Goal: Task Accomplishment & Management: Manage account settings

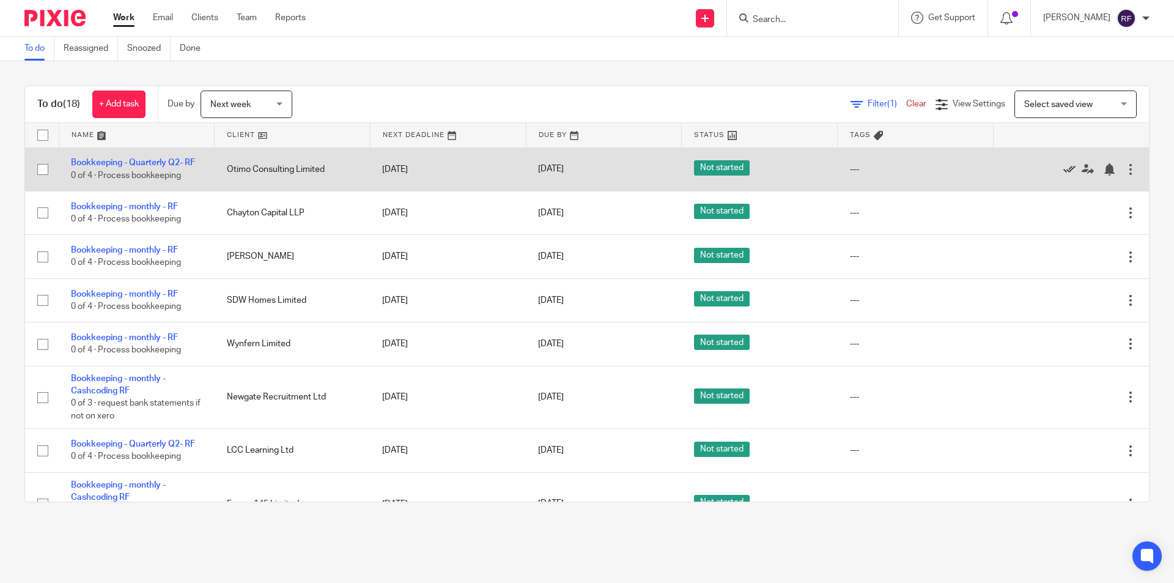
click at [1063, 171] on icon at bounding box center [1069, 169] width 12 height 12
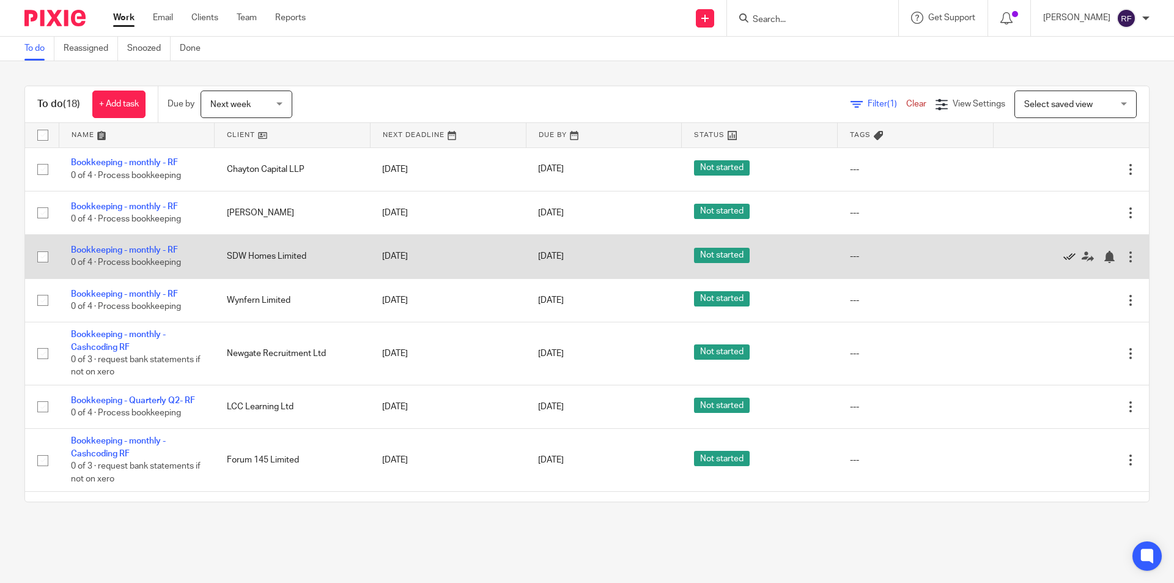
click at [1063, 256] on icon at bounding box center [1069, 257] width 12 height 12
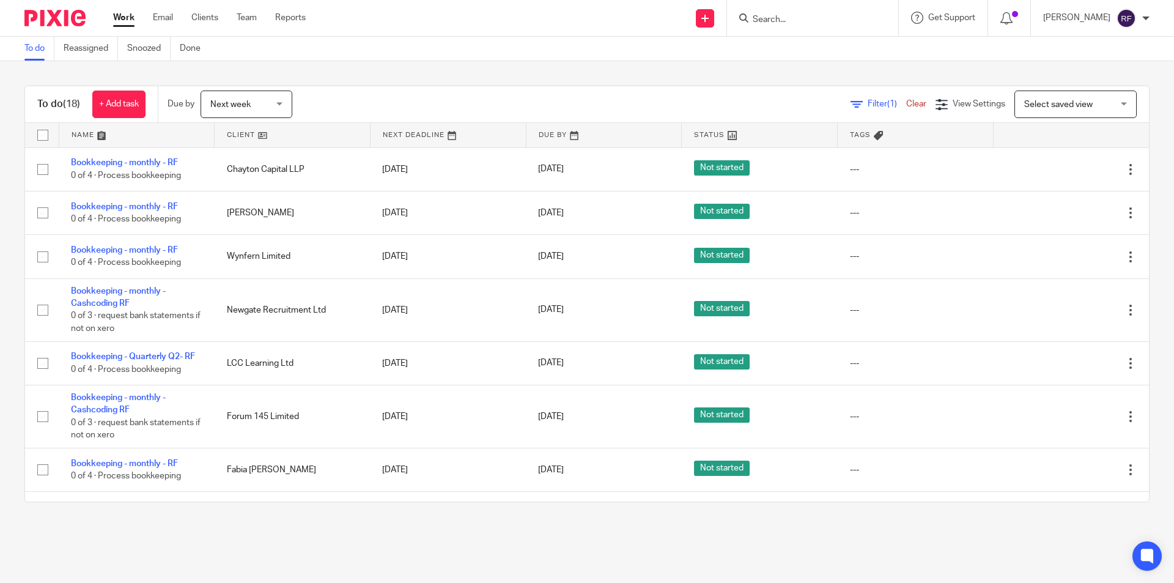
click at [850, 103] on link "Filter (1)" at bounding box center [878, 104] width 56 height 9
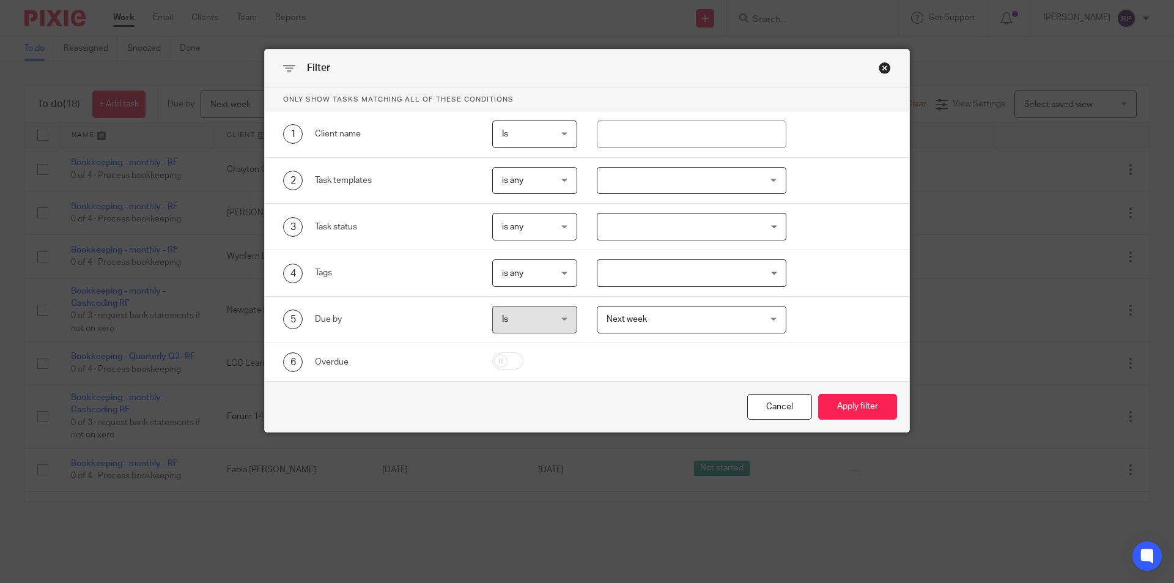
click at [882, 64] on div "Close this dialog window" at bounding box center [884, 68] width 12 height 12
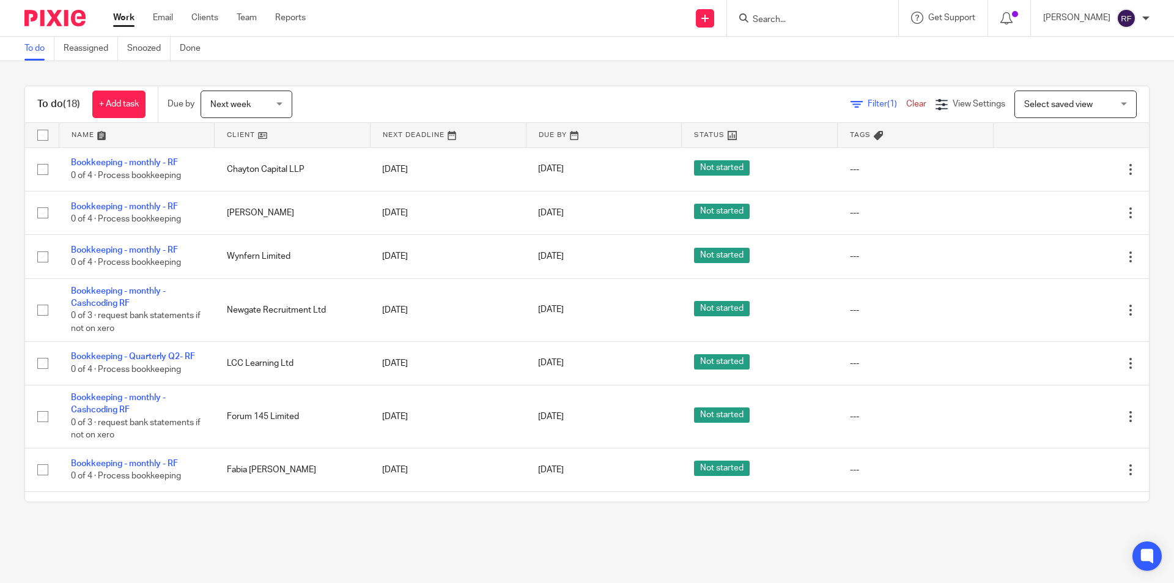
click at [808, 19] on input "Search" at bounding box center [806, 20] width 110 height 11
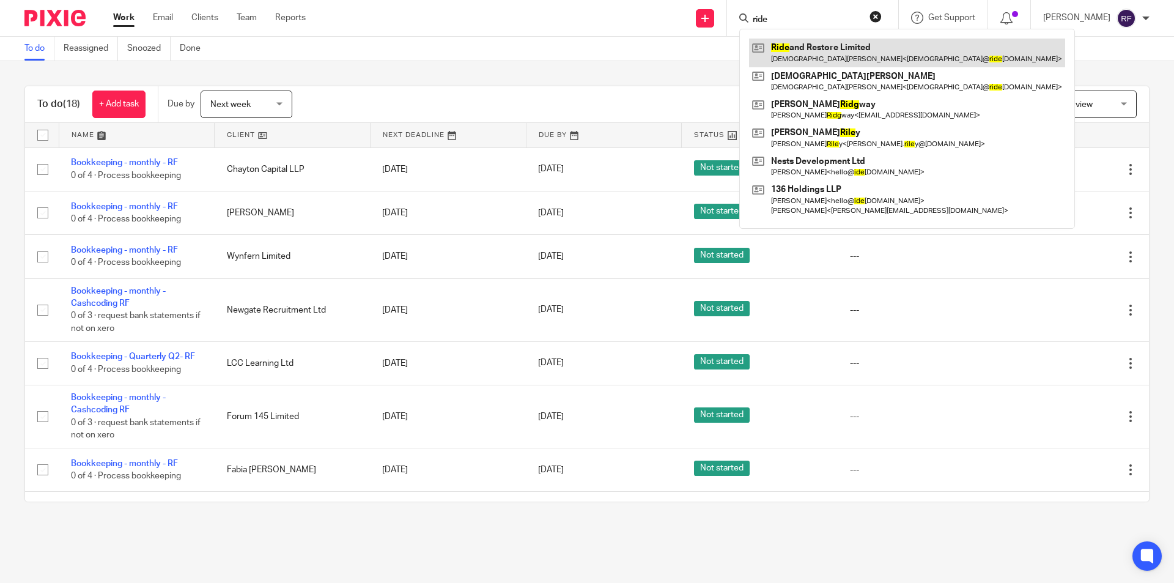
type input "ride"
click at [839, 56] on link at bounding box center [907, 53] width 316 height 28
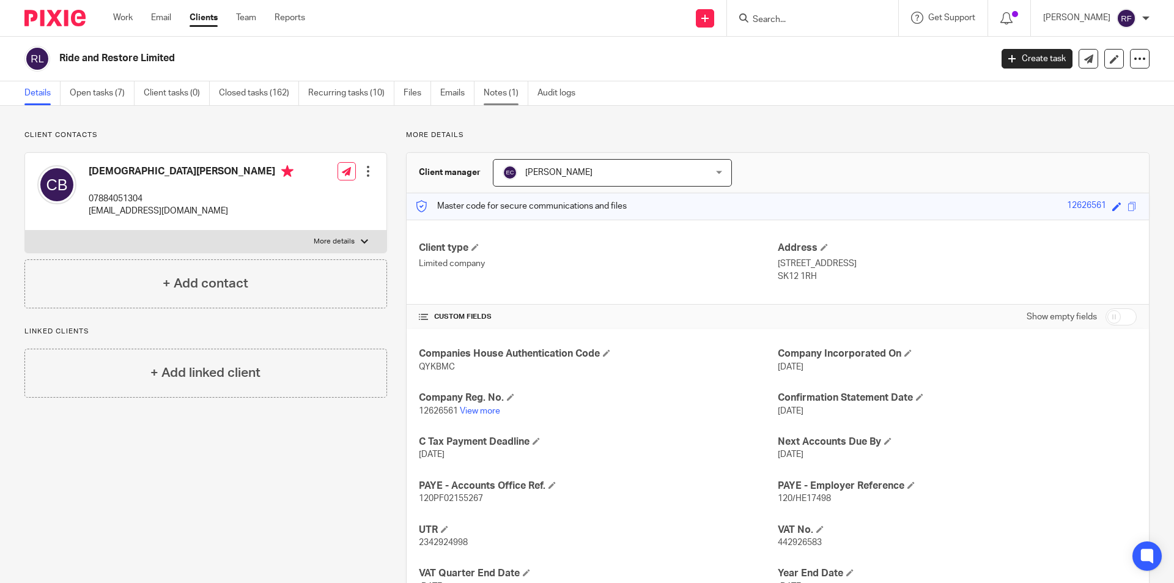
click at [506, 95] on link "Notes (1)" at bounding box center [506, 93] width 45 height 24
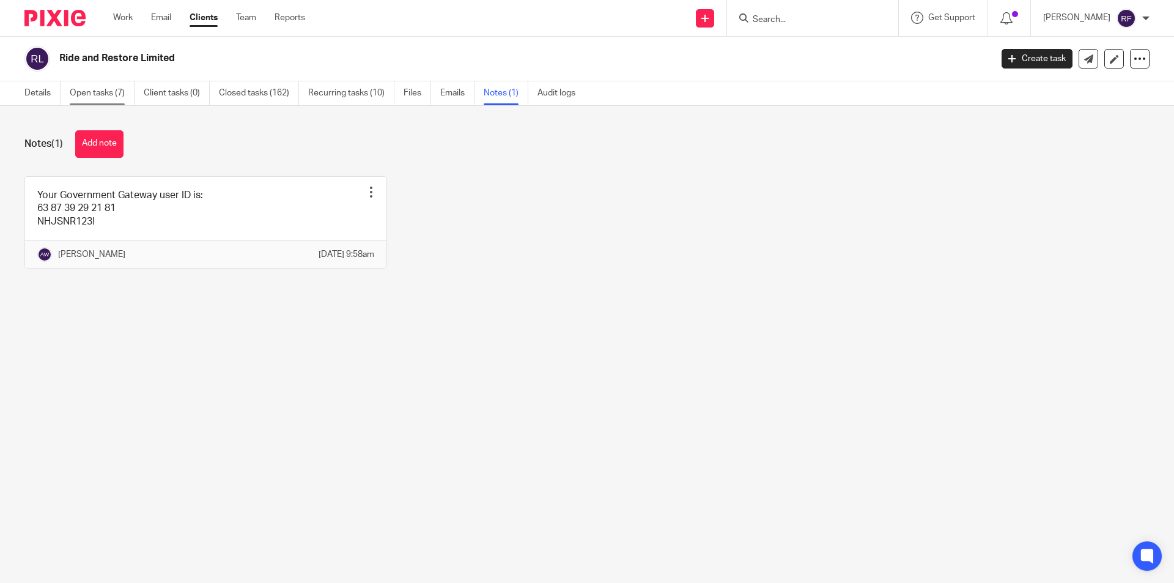
click at [76, 91] on link "Open tasks (7)" at bounding box center [102, 93] width 65 height 24
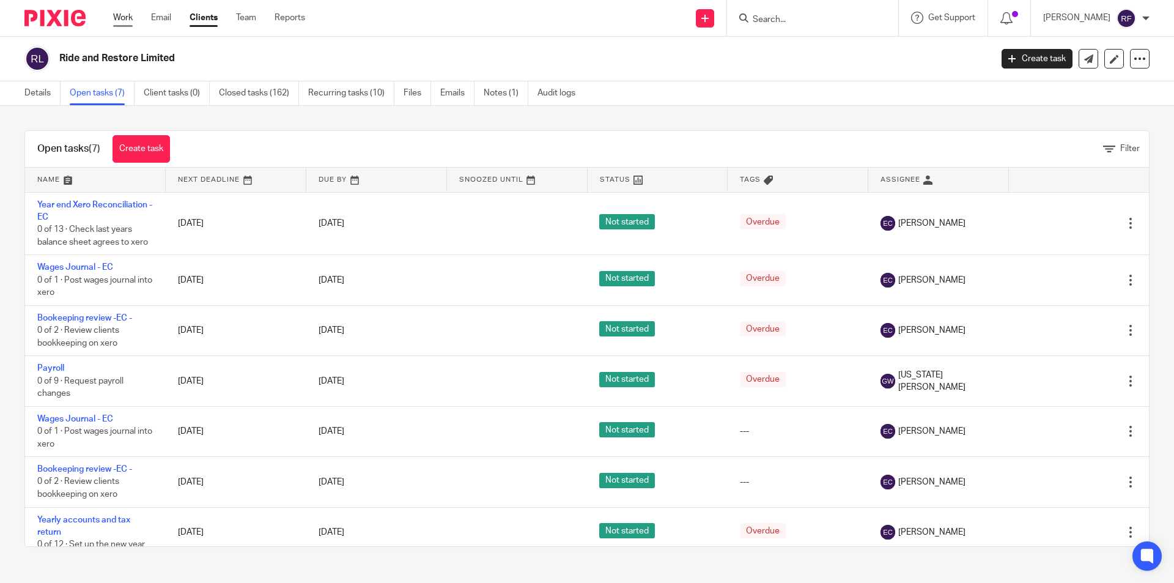
click at [120, 13] on link "Work" at bounding box center [123, 18] width 20 height 12
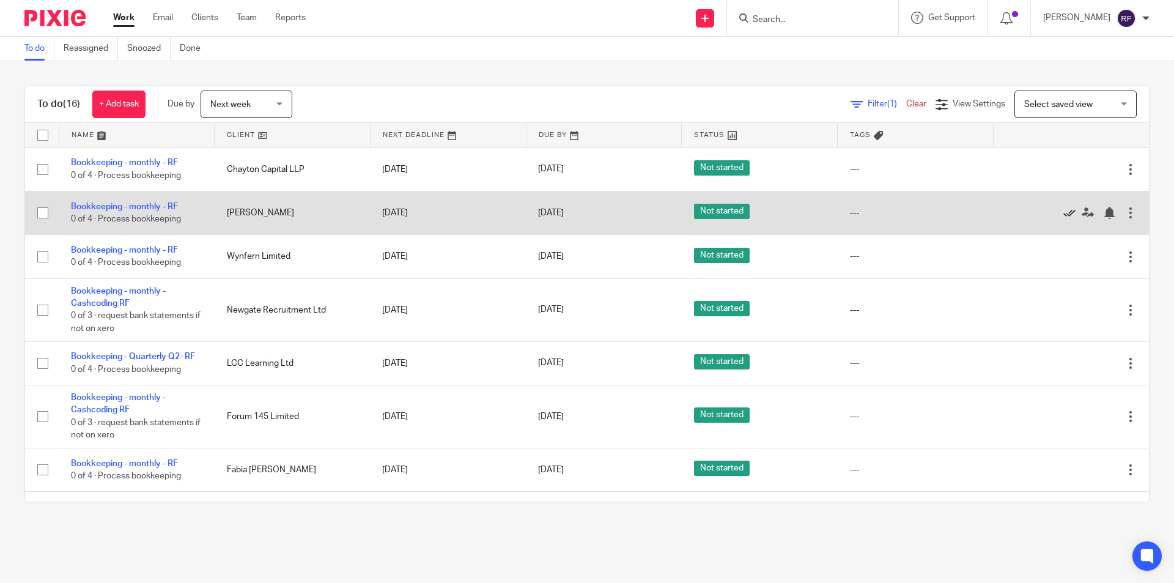
click at [1063, 212] on icon at bounding box center [1069, 213] width 12 height 12
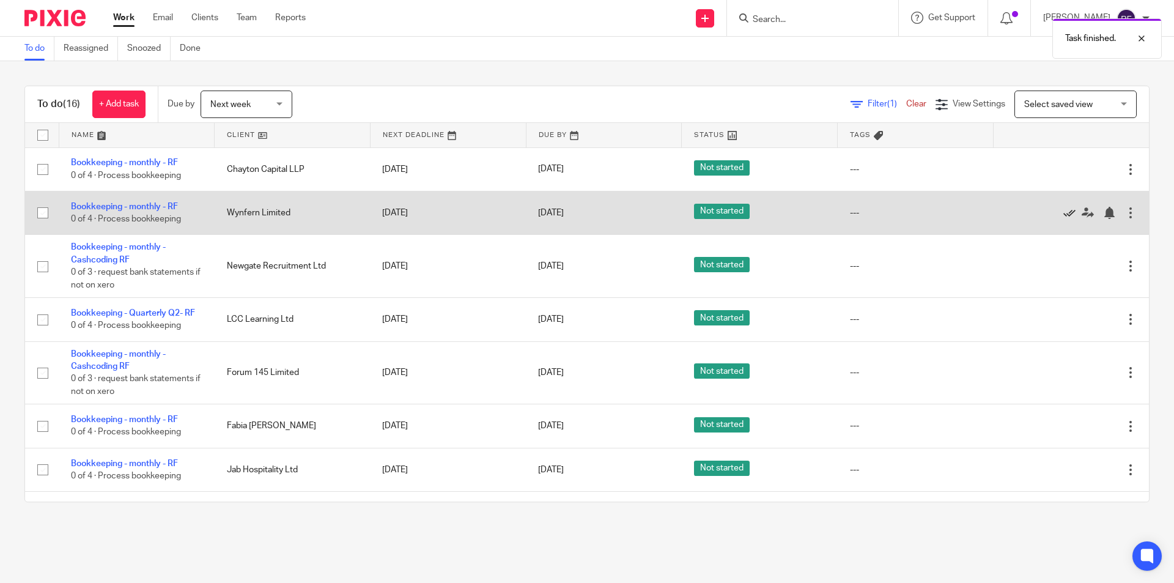
click at [1063, 214] on icon at bounding box center [1069, 213] width 12 height 12
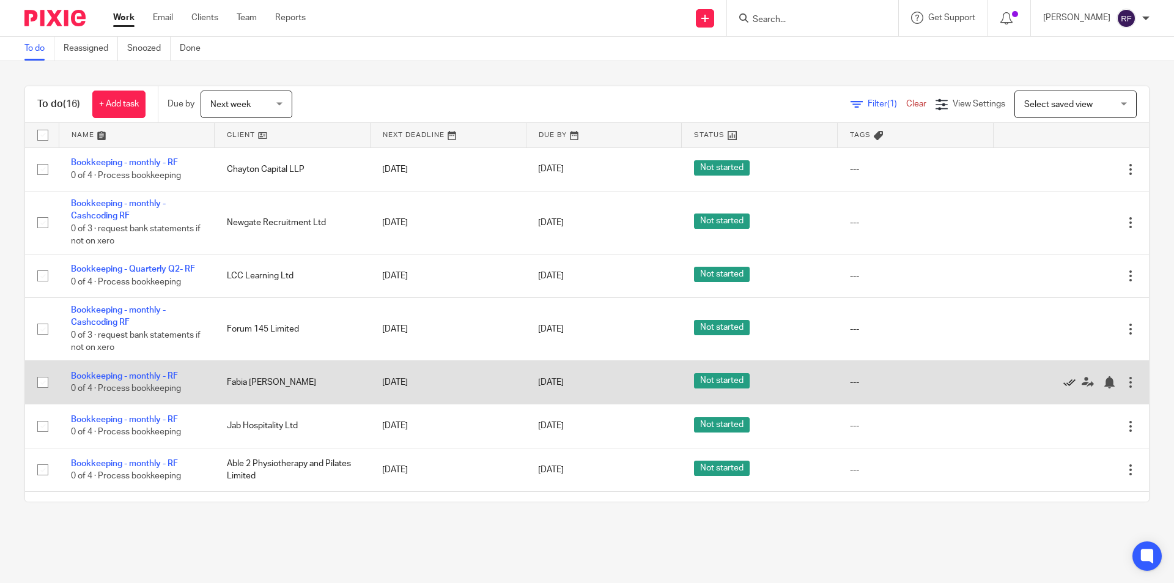
click at [1063, 384] on icon at bounding box center [1069, 382] width 12 height 12
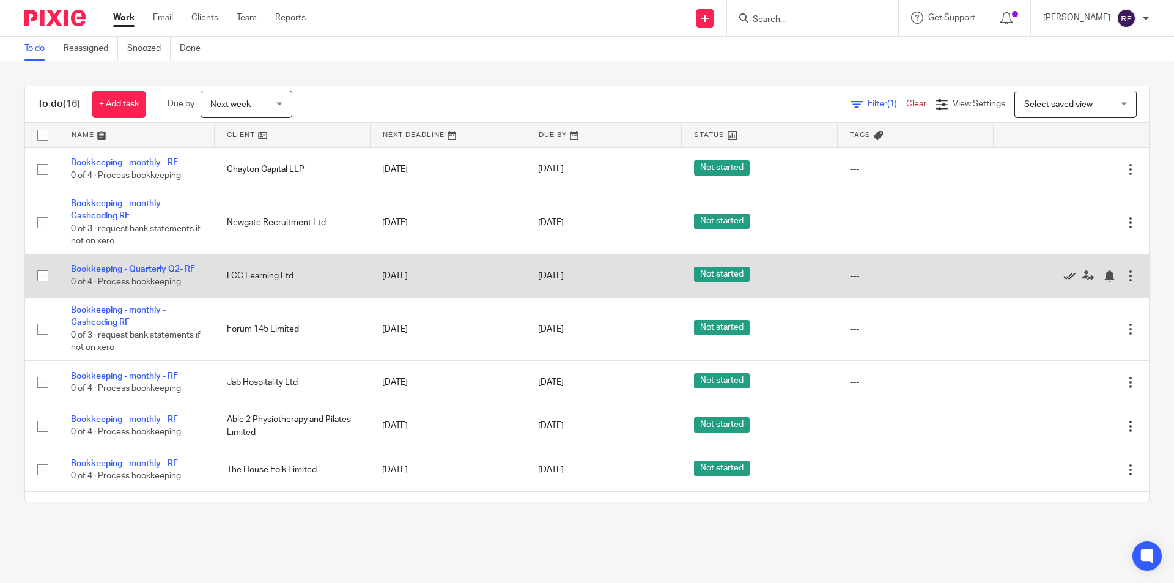
click at [1063, 273] on icon at bounding box center [1069, 276] width 12 height 12
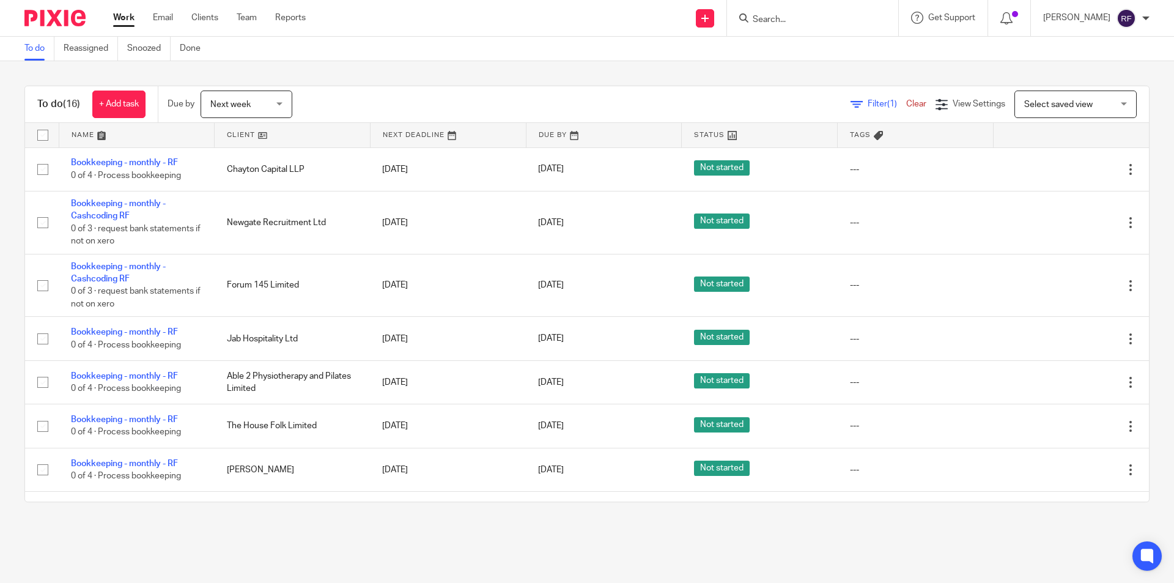
click at [1091, 66] on div "To do (16) + Add task Due by Next week Next week Today Tomorrow This week Next …" at bounding box center [587, 293] width 1174 height 465
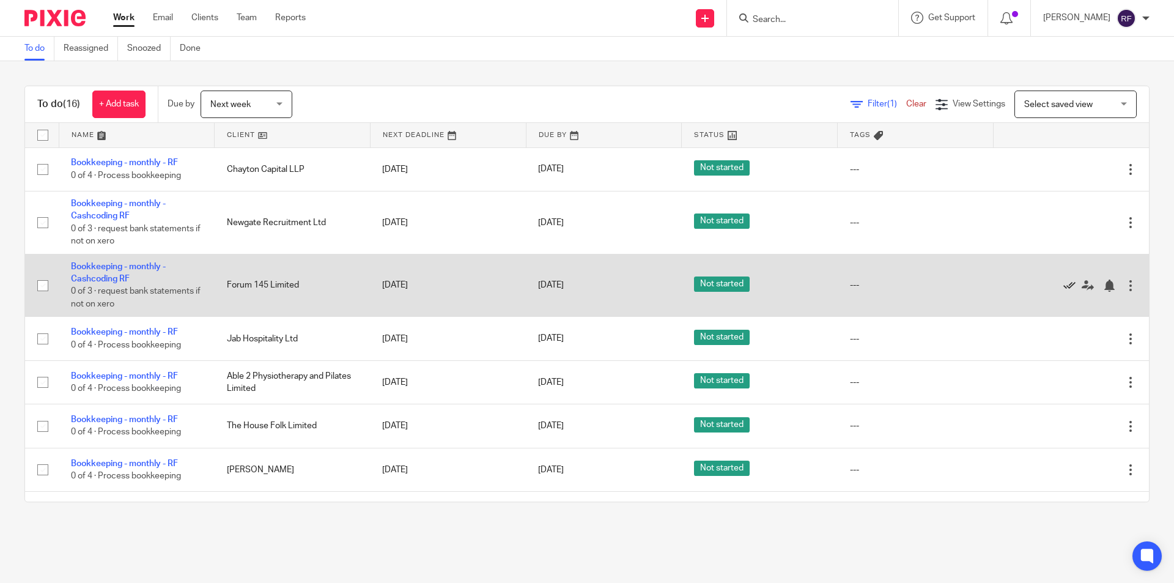
click at [1063, 280] on icon at bounding box center [1069, 285] width 12 height 12
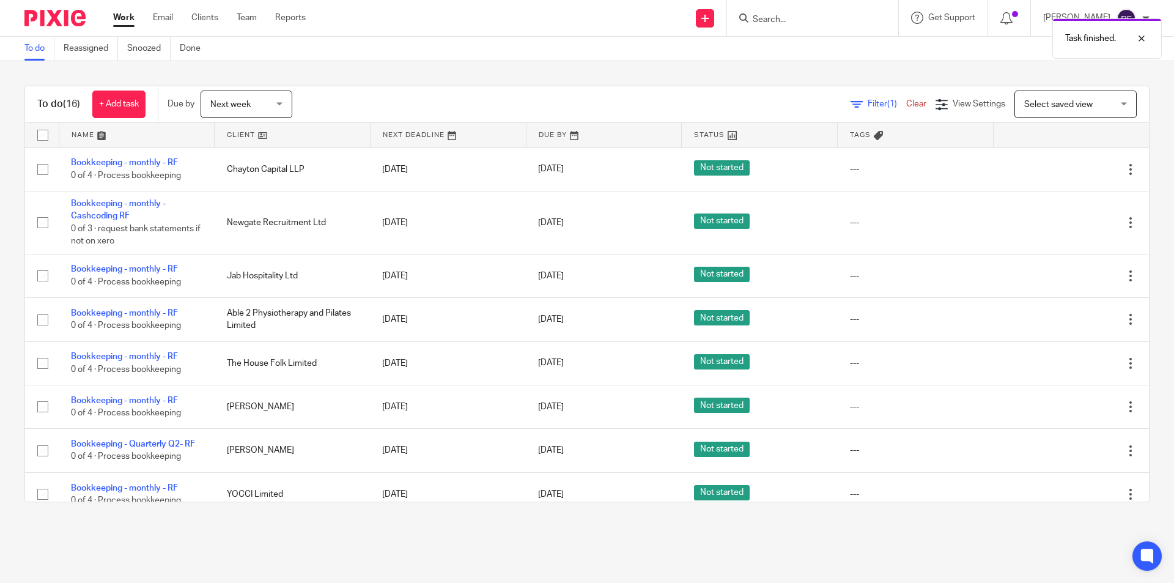
click at [828, 17] on div "Task finished." at bounding box center [874, 35] width 575 height 46
click at [789, 17] on div "Task finished." at bounding box center [874, 35] width 575 height 46
click at [792, 22] on div "Task finished." at bounding box center [874, 35] width 575 height 46
click at [836, 15] on div "Task finished." at bounding box center [874, 35] width 575 height 46
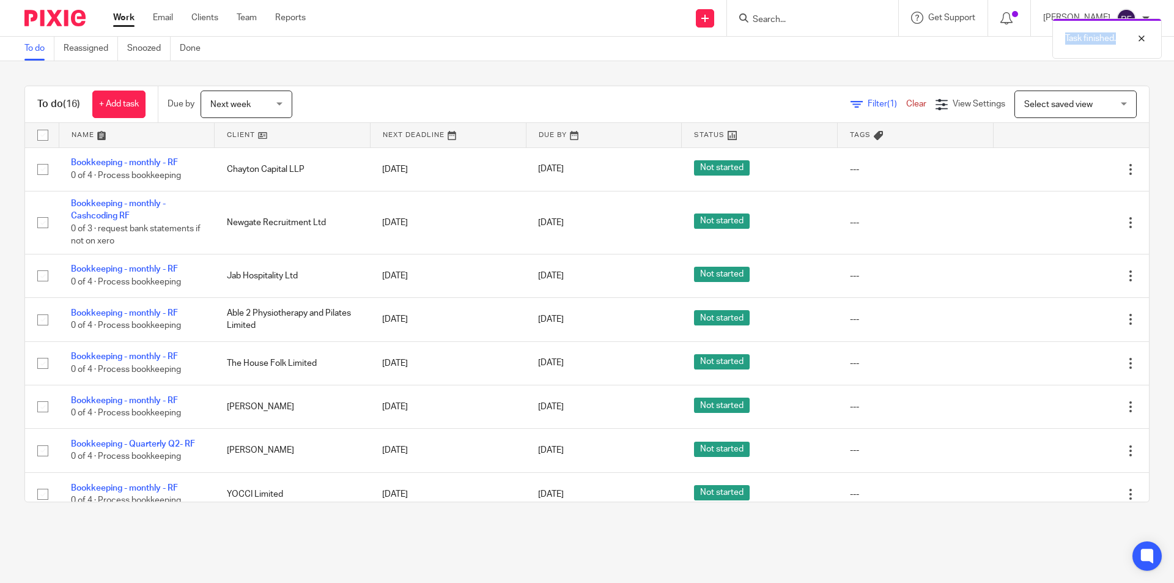
click at [836, 15] on div "Task finished." at bounding box center [874, 35] width 575 height 46
click at [787, 15] on input "Search" at bounding box center [806, 20] width 110 height 11
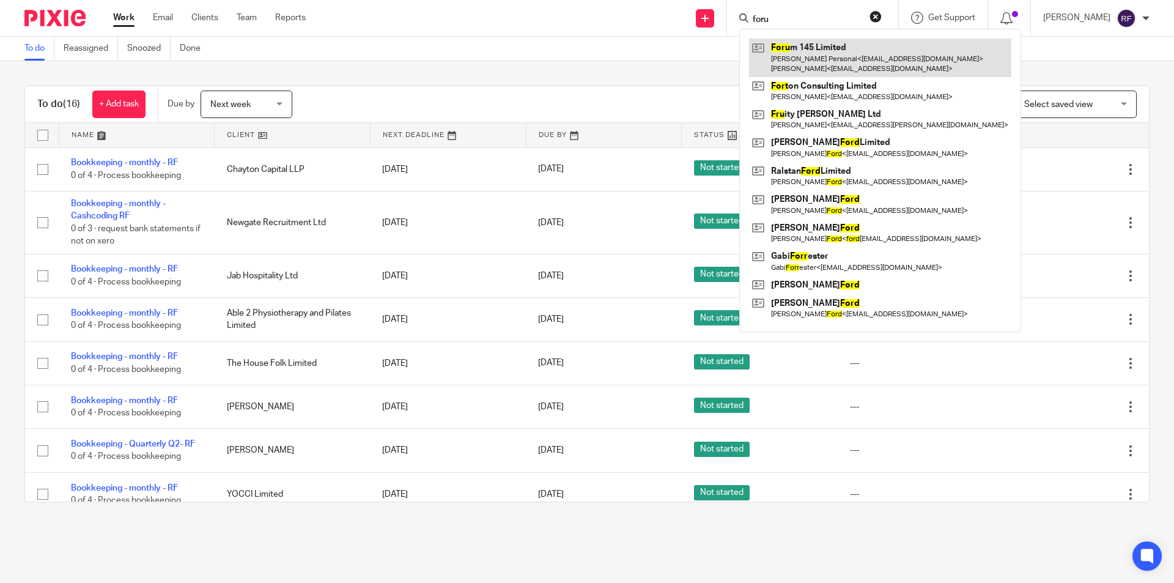
type input "foru"
click at [834, 47] on link at bounding box center [880, 58] width 262 height 38
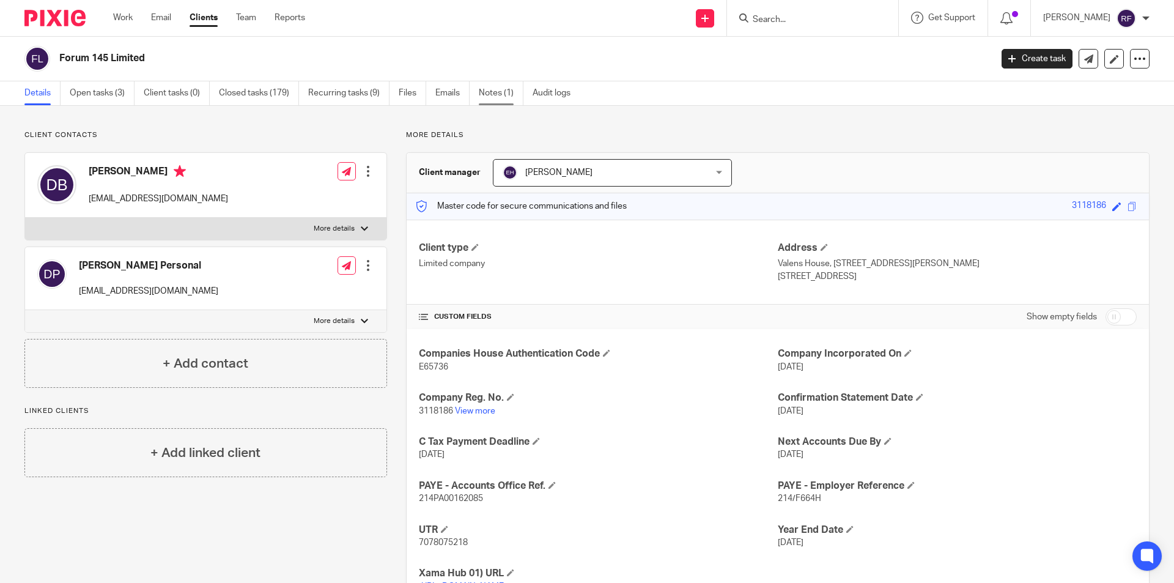
click at [485, 89] on link "Notes (1)" at bounding box center [501, 93] width 45 height 24
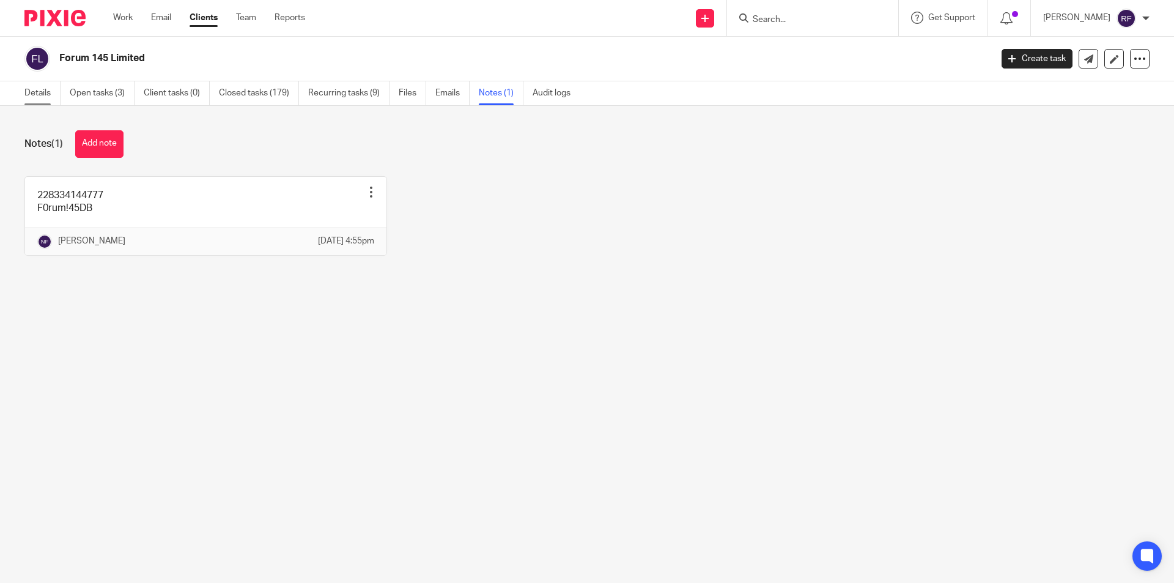
click at [31, 92] on link "Details" at bounding box center [42, 93] width 36 height 24
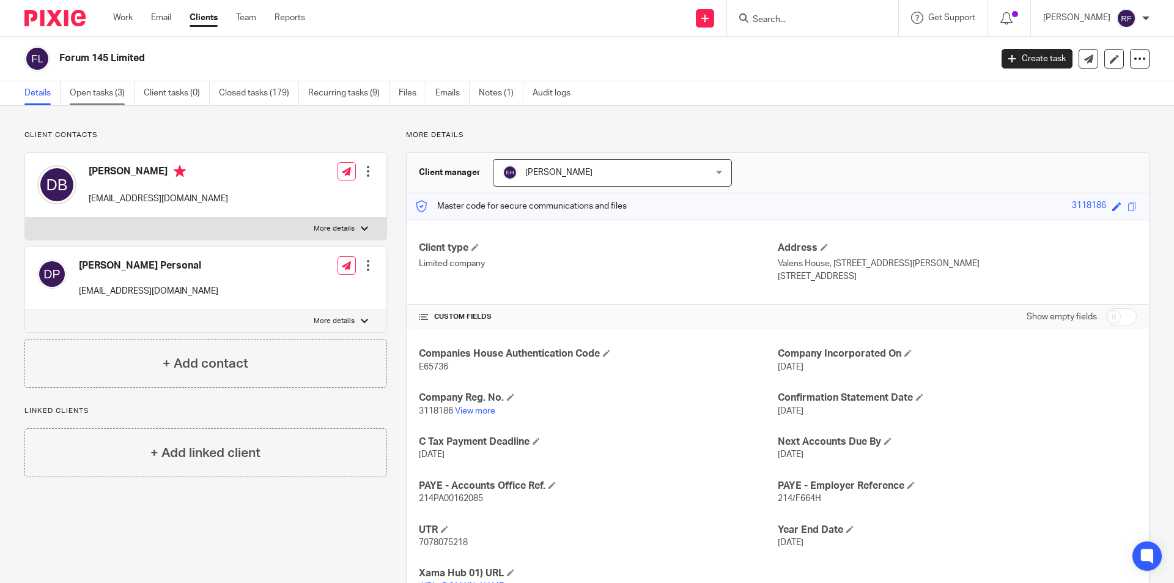
click at [101, 89] on link "Open tasks (3)" at bounding box center [102, 93] width 65 height 24
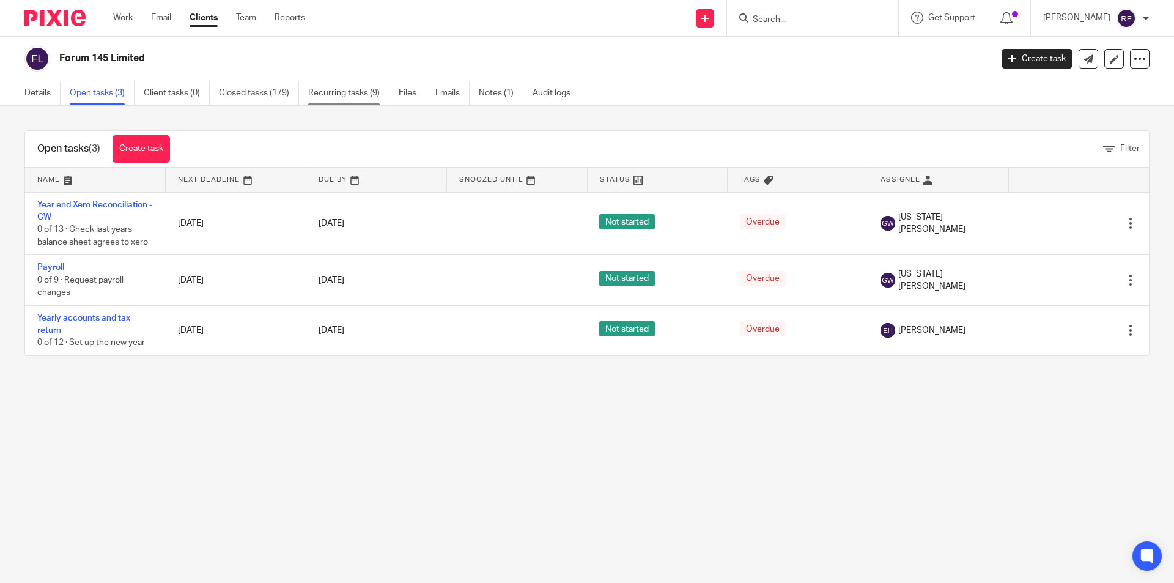
click at [362, 95] on link "Recurring tasks (9)" at bounding box center [348, 93] width 81 height 24
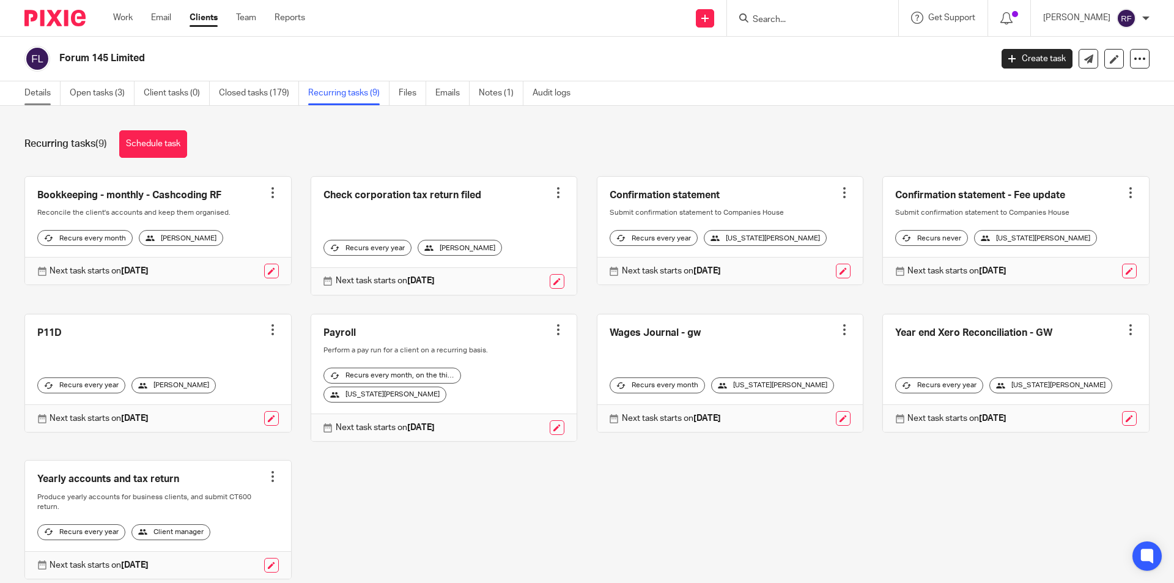
click at [33, 87] on link "Details" at bounding box center [42, 93] width 36 height 24
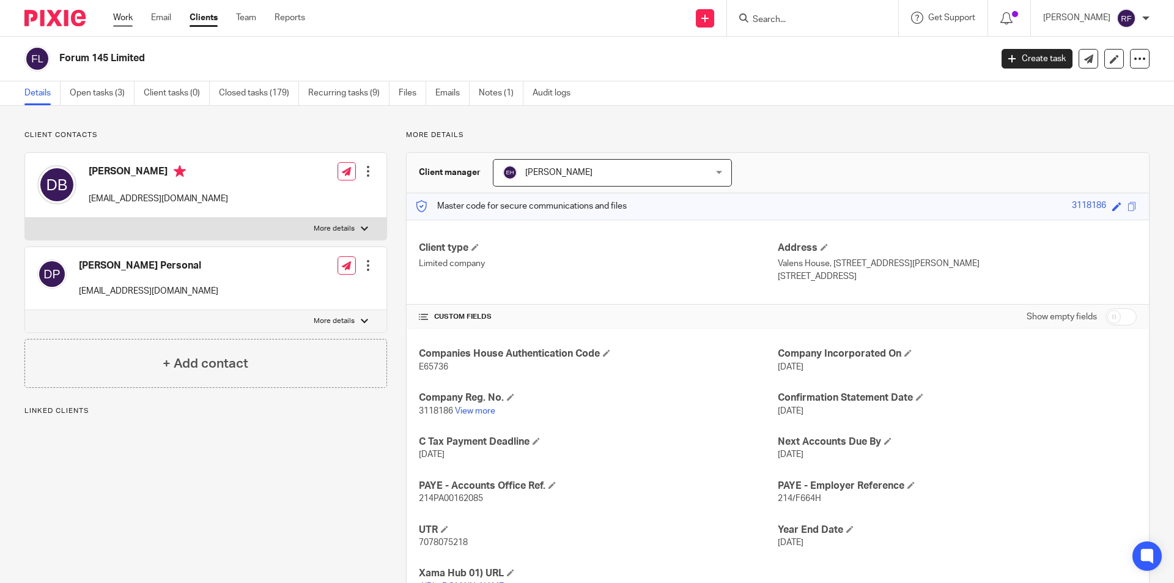
click at [126, 19] on link "Work" at bounding box center [123, 18] width 20 height 12
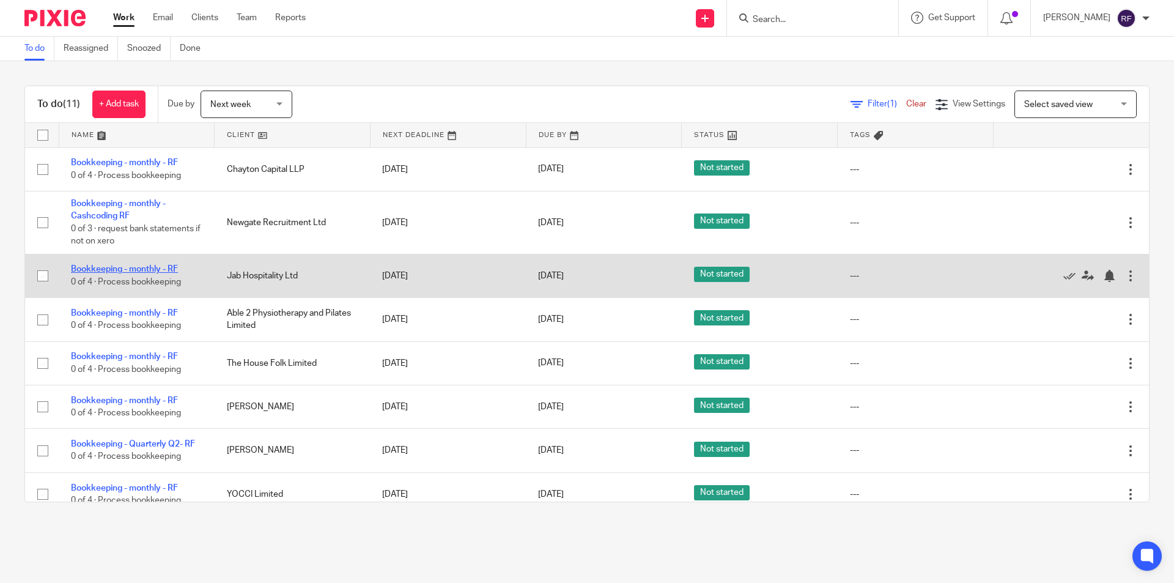
drag, startPoint x: 134, startPoint y: 263, endPoint x: 115, endPoint y: 269, distance: 20.5
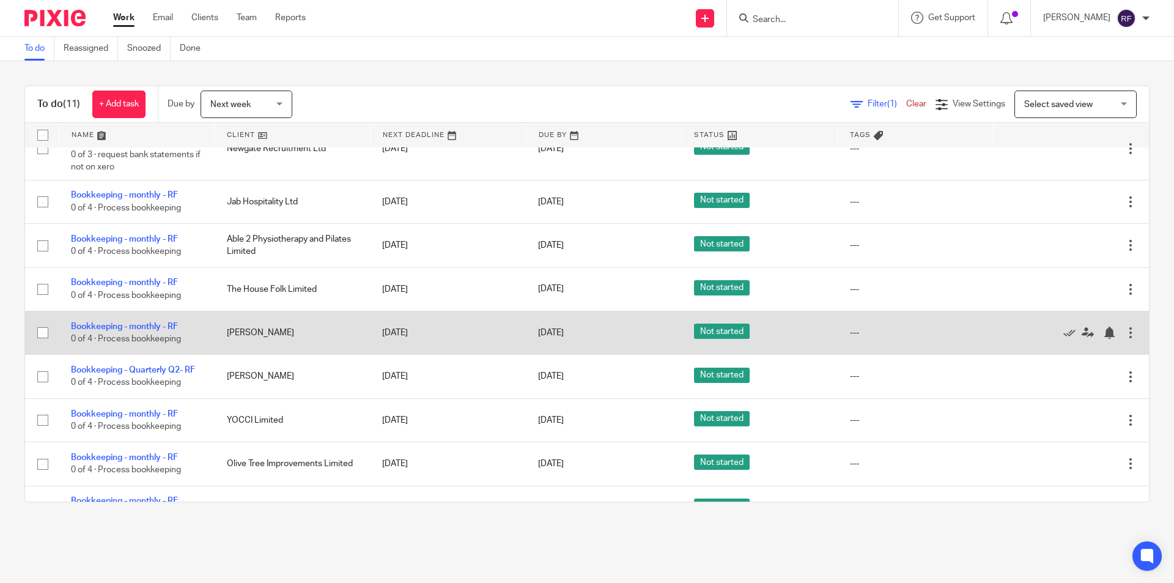
scroll to position [145, 0]
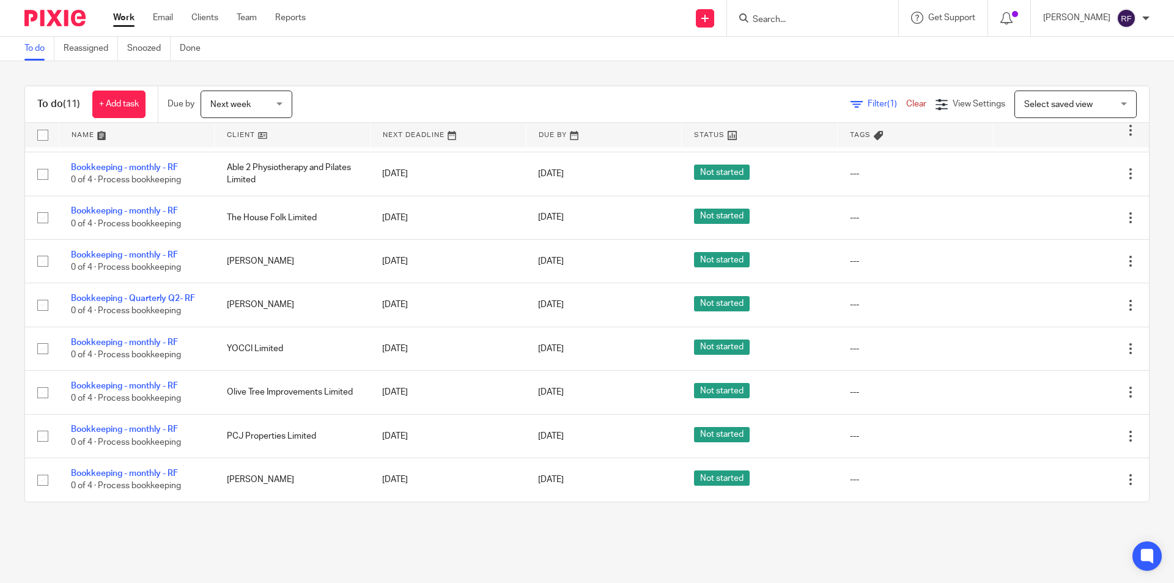
click at [1129, 72] on div "To do (11) + Add task Due by Next week Next week Today Tomorrow This week Next …" at bounding box center [587, 293] width 1174 height 465
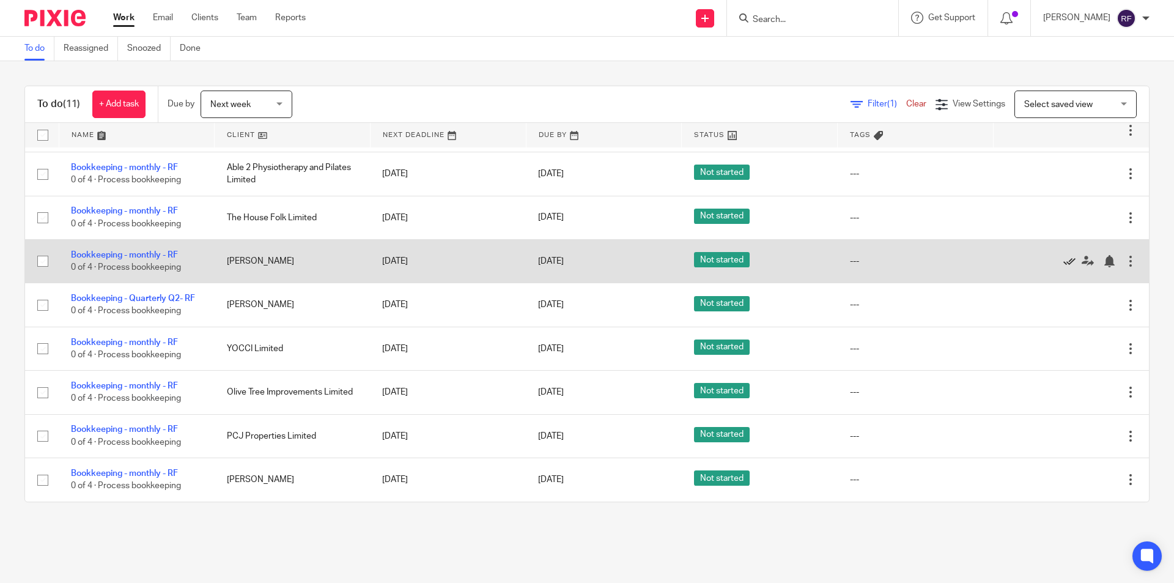
click at [1063, 260] on icon at bounding box center [1069, 261] width 12 height 12
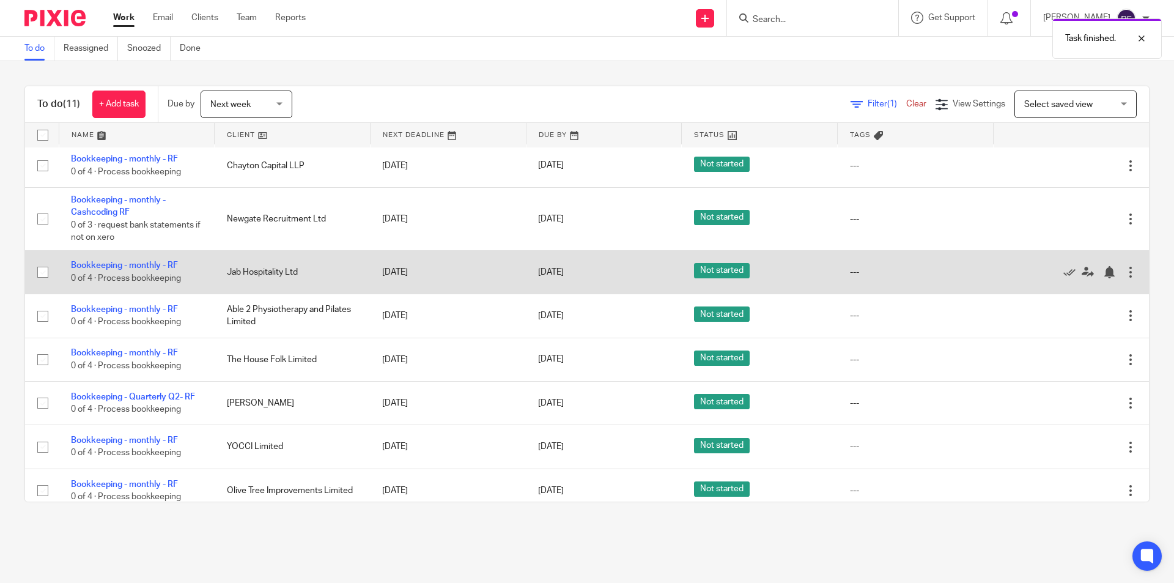
scroll to position [0, 0]
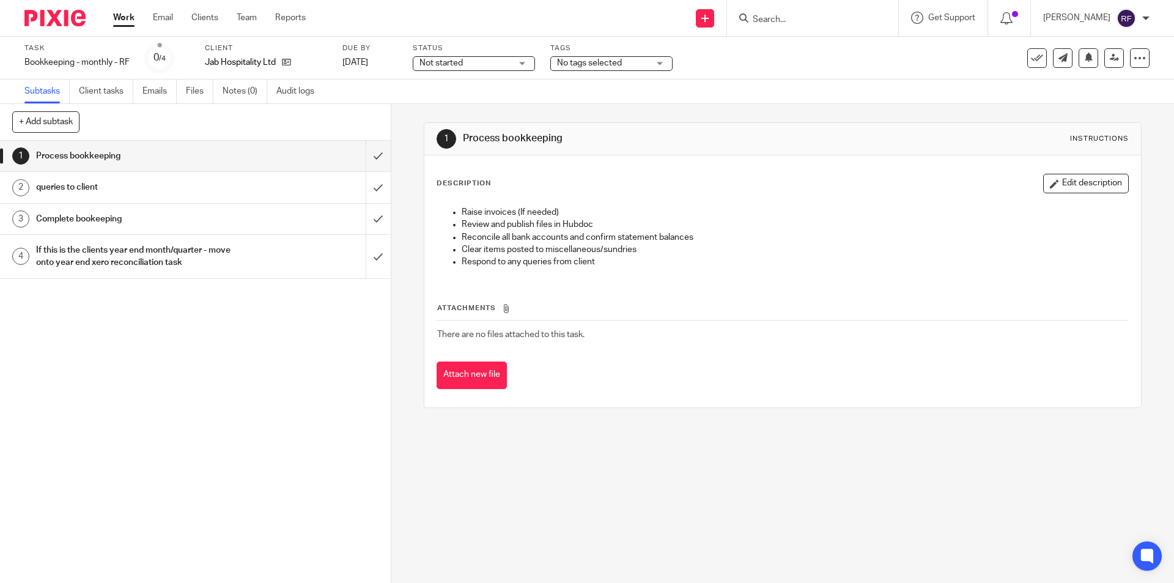
click at [121, 17] on link "Work" at bounding box center [123, 18] width 21 height 12
